Goal: Check status: Check status

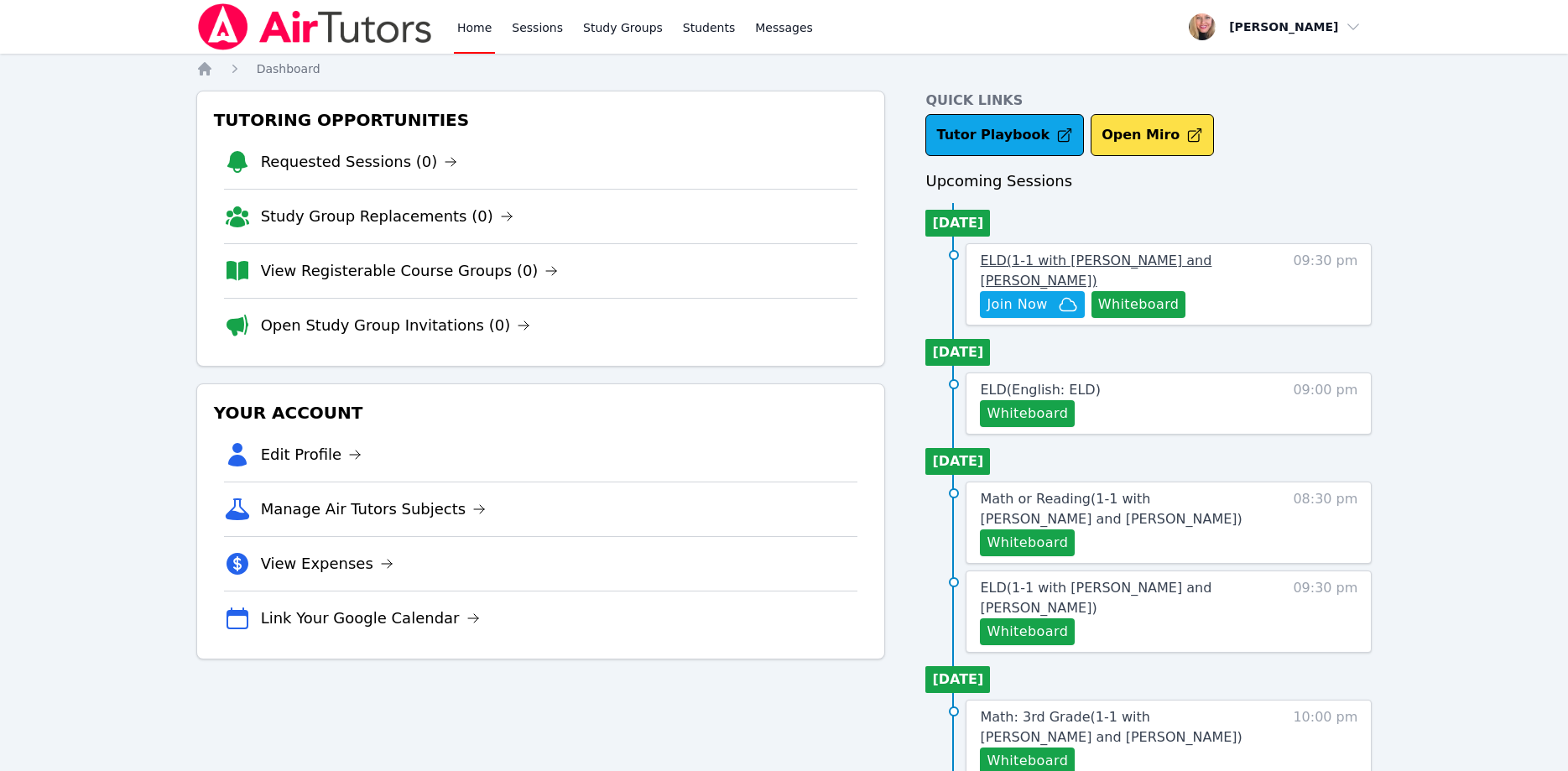
click at [1182, 257] on span "ELD ( 1-1 with Kira Tsiupa and Asia Mason )" at bounding box center [1096, 271] width 231 height 36
